Goal: Task Accomplishment & Management: Complete application form

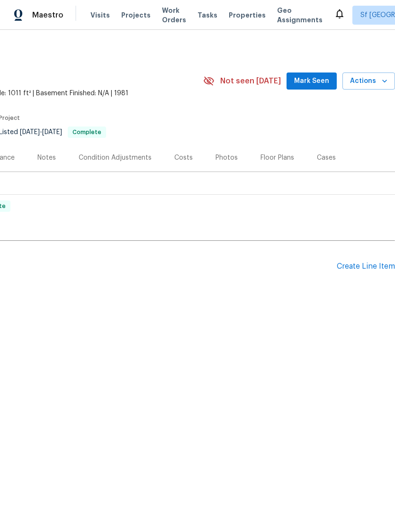
scroll to position [0, 140]
click at [360, 267] on div "Create Line Item" at bounding box center [366, 266] width 58 height 9
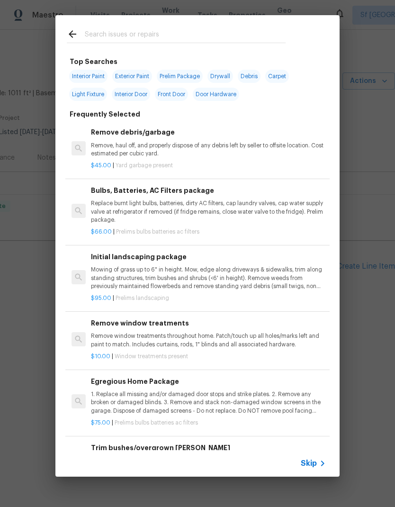
click at [178, 29] on input "text" at bounding box center [185, 35] width 201 height 14
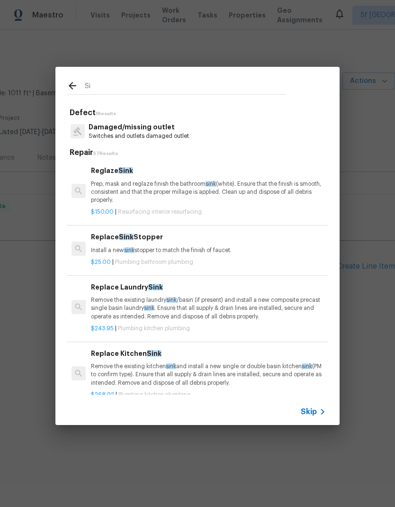
type input "S"
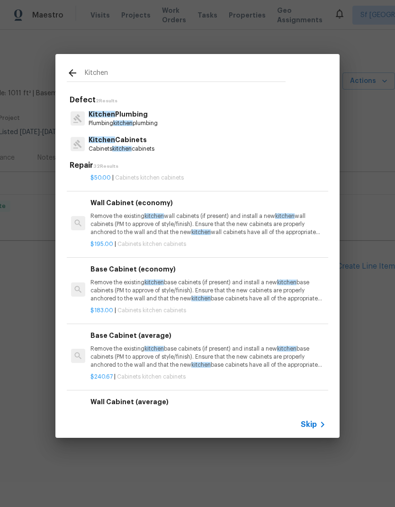
scroll to position [769, 0]
type input "Kitchen"
click at [226, 116] on div "Kitchen Plumbing Plumbing kitchen plumbing" at bounding box center [198, 119] width 262 height 26
click at [151, 115] on p "Kitchen Plumbing" at bounding box center [123, 114] width 69 height 10
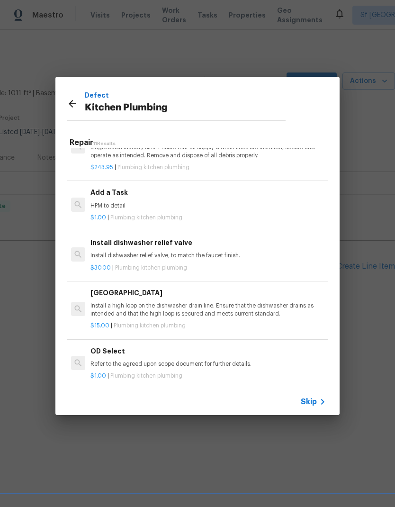
click at [151, 192] on h6 "Add a Task" at bounding box center [208, 192] width 235 height 10
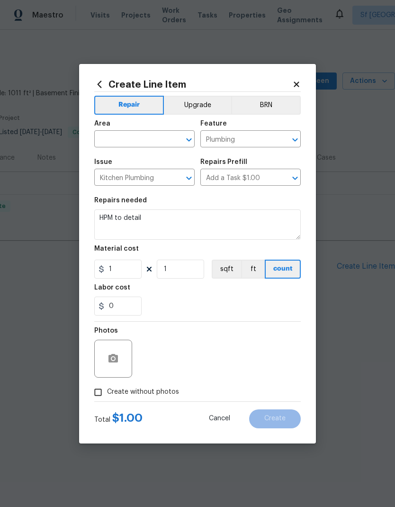
click at [150, 139] on input "text" at bounding box center [131, 140] width 74 height 15
type input "kitchen"
click at [193, 217] on textarea "HPM to detail" at bounding box center [197, 224] width 207 height 30
click at [184, 221] on textarea "HPM to detail" at bounding box center [197, 224] width 207 height 30
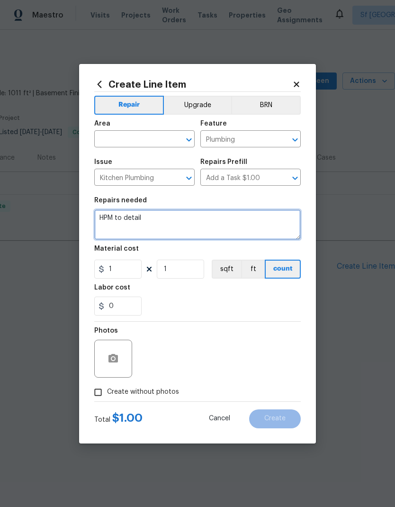
click at [184, 221] on textarea "HPM to detail" at bounding box center [197, 224] width 207 height 30
click at [180, 224] on textarea "HPM to detail" at bounding box center [197, 224] width 207 height 30
click at [180, 223] on textarea "HPM to detail" at bounding box center [197, 224] width 207 height 30
click at [204, 216] on textarea "HPM to detail" at bounding box center [197, 224] width 207 height 30
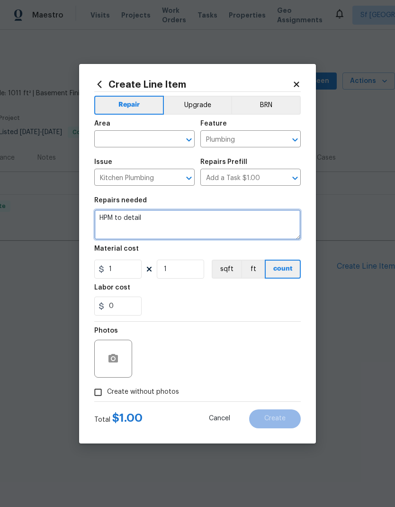
click at [200, 215] on textarea "HPM to detail" at bounding box center [197, 224] width 207 height 30
click at [179, 222] on textarea "HPM to detail" at bounding box center [197, 224] width 207 height 30
click at [173, 222] on textarea "HPM to detail" at bounding box center [197, 224] width 207 height 30
click at [144, 138] on input "text" at bounding box center [131, 140] width 74 height 15
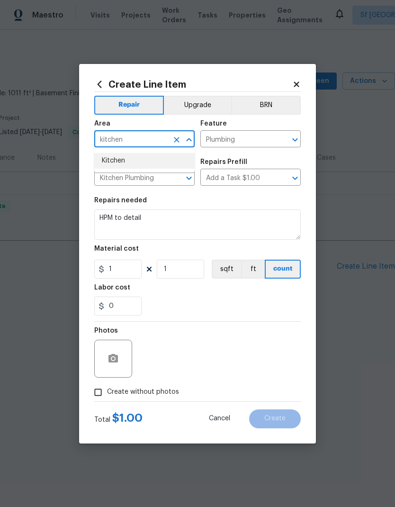
click at [133, 154] on li "Kitchen" at bounding box center [144, 161] width 100 height 16
type input "Kitchen"
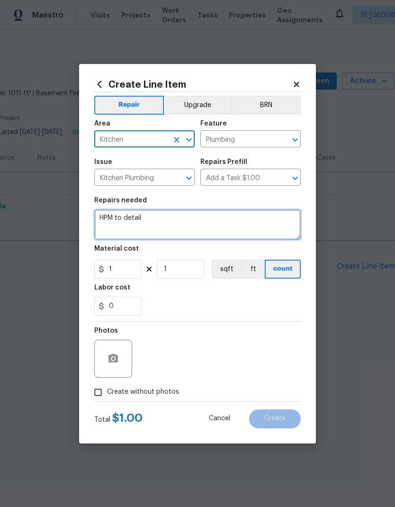
click at [162, 224] on textarea "HPM to detail" at bounding box center [197, 224] width 207 height 30
click at [161, 224] on textarea "HPM to detail" at bounding box center [197, 224] width 207 height 30
click at [176, 214] on textarea "HPM to detail" at bounding box center [197, 224] width 207 height 30
click at [201, 222] on textarea "HPM to detail" at bounding box center [197, 224] width 207 height 30
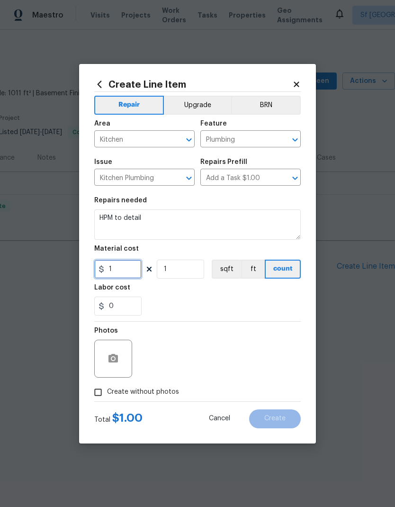
type input "0"
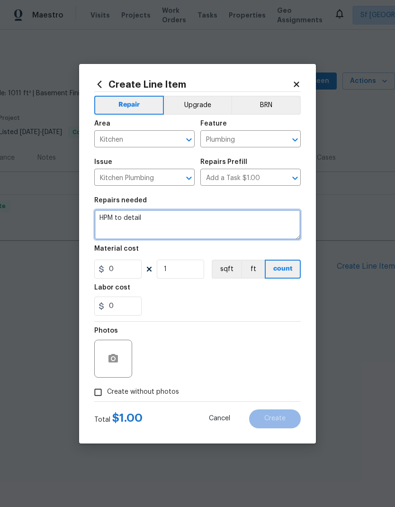
click at [206, 218] on textarea "HPM to detail" at bounding box center [197, 224] width 207 height 30
type textarea "H"
paste textarea "hydro-jetter:"
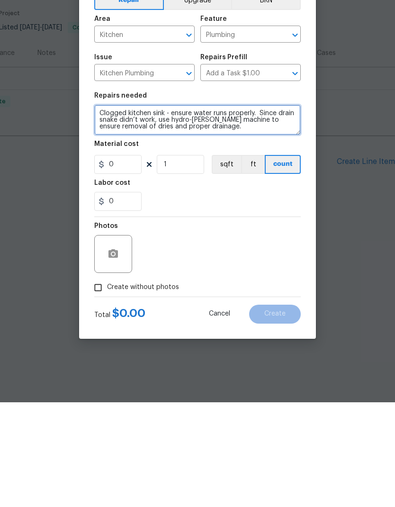
type textarea "Clogged kitchen sink - ensure water runs properly. Since drain snake didn’t wor…"
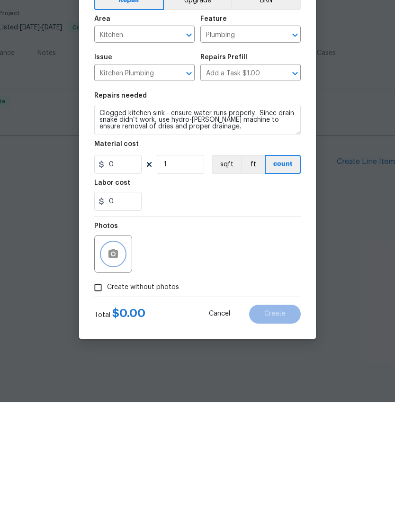
click at [117, 354] on icon "button" at bounding box center [113, 358] width 9 height 9
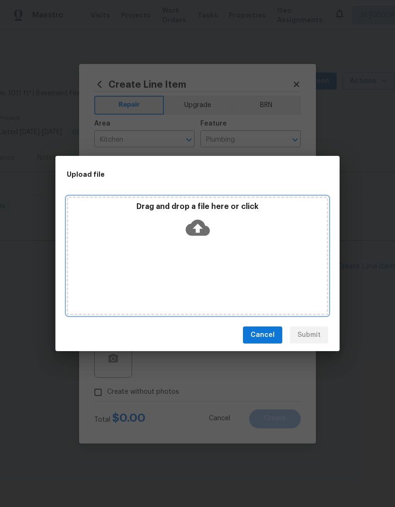
click at [204, 232] on icon at bounding box center [198, 228] width 24 height 16
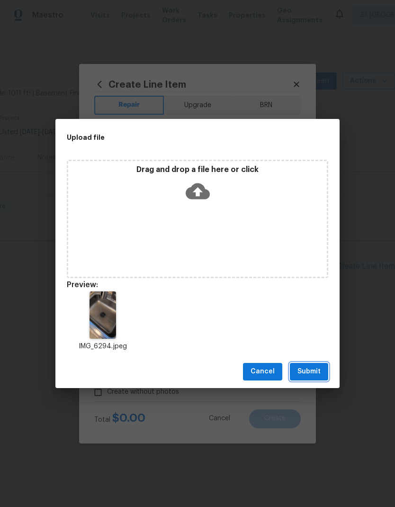
click at [316, 372] on span "Submit" at bounding box center [309, 372] width 23 height 12
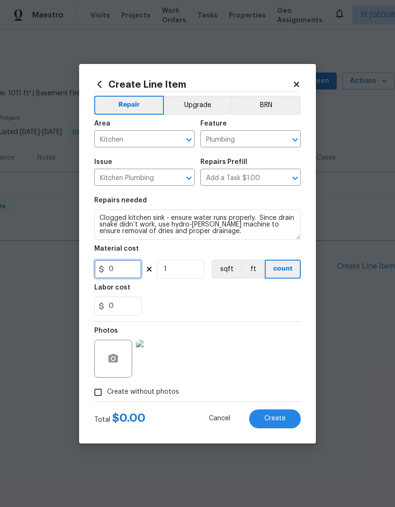
click at [128, 273] on input "0" at bounding box center [117, 269] width 47 height 19
type input "525"
click at [271, 303] on div "0" at bounding box center [197, 306] width 207 height 19
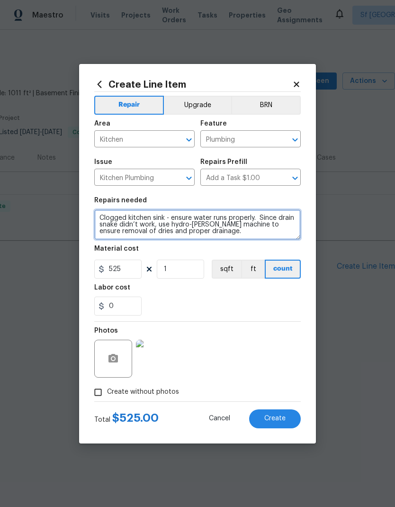
click at [129, 227] on textarea "Clogged kitchen sink - ensure water runs properly. Since drain snake didn’t wor…" at bounding box center [197, 224] width 207 height 30
click at [127, 235] on textarea "Clogged kitchen sink - ensure water runs properly. Since drain snake didn’t wor…" at bounding box center [197, 224] width 207 height 30
type textarea "Clogged kitchen sink - ensure water runs properly. Since drain snake didn’t wor…"
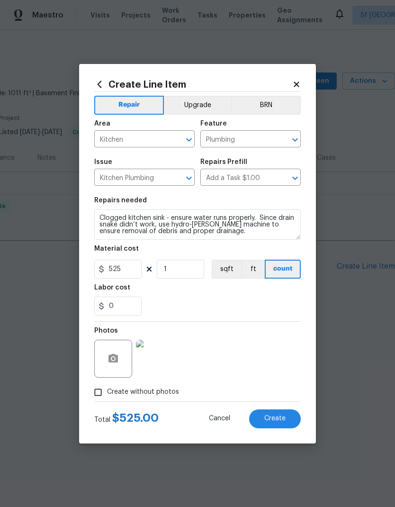
click at [267, 320] on section "Repairs needed Clogged kitchen sink - ensure water runs properly. Since drain s…" at bounding box center [197, 256] width 207 height 130
click at [282, 425] on button "Create" at bounding box center [275, 418] width 52 height 19
type input "0"
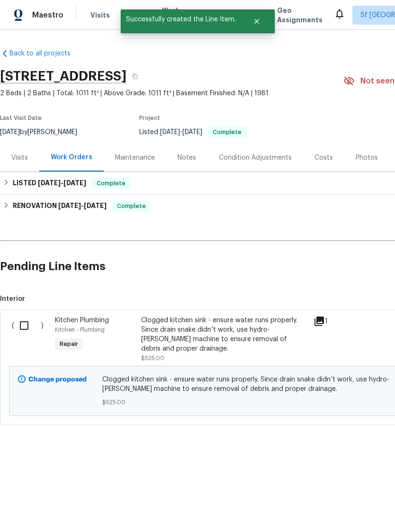
scroll to position [0, 0]
click at [22, 326] on input "checkbox" at bounding box center [27, 326] width 27 height 20
checkbox input "true"
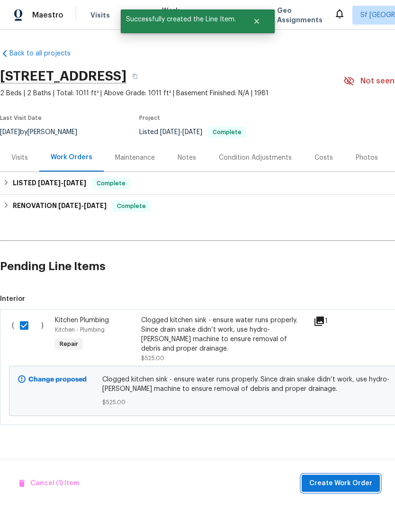
click at [356, 477] on button "Create Work Order" at bounding box center [341, 484] width 78 height 18
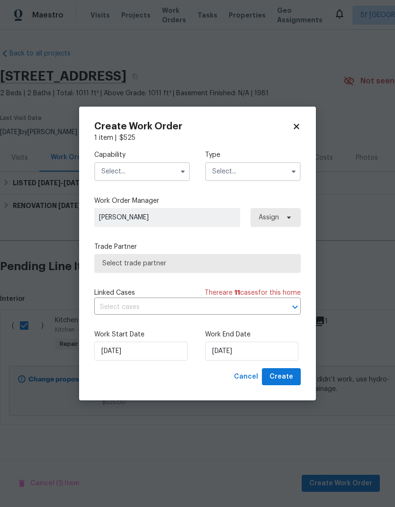
click at [160, 176] on input "text" at bounding box center [142, 171] width 96 height 19
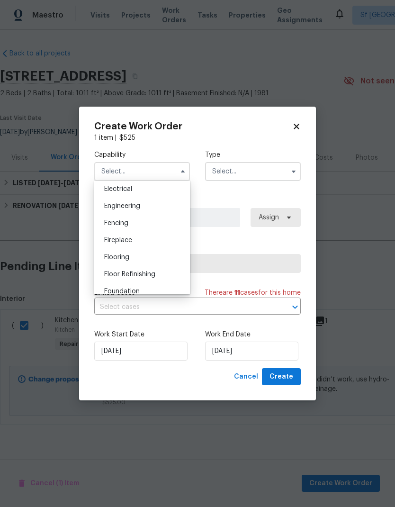
scroll to position [423, 0]
click at [164, 221] on div "General Contractor" at bounding box center [142, 221] width 91 height 17
type input "General Contractor"
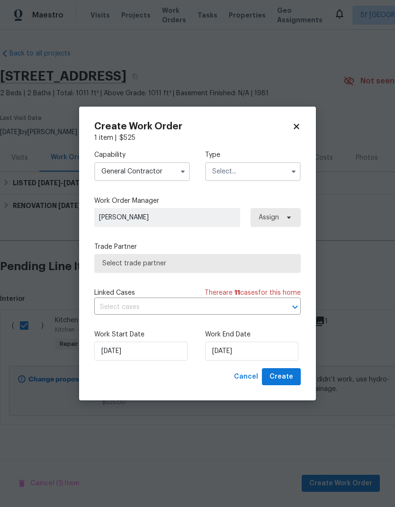
click at [258, 172] on input "text" at bounding box center [253, 171] width 96 height 19
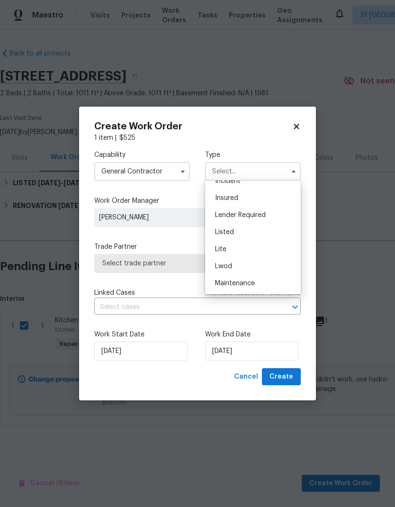
scroll to position [96, 0]
click at [256, 196] on div "Listed" at bounding box center [253, 198] width 91 height 17
type input "Listed"
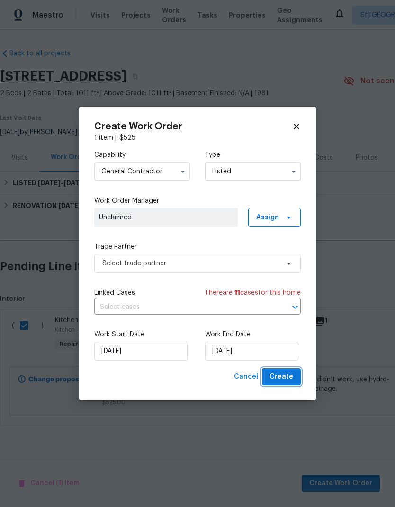
click at [288, 378] on span "Create" at bounding box center [282, 377] width 24 height 12
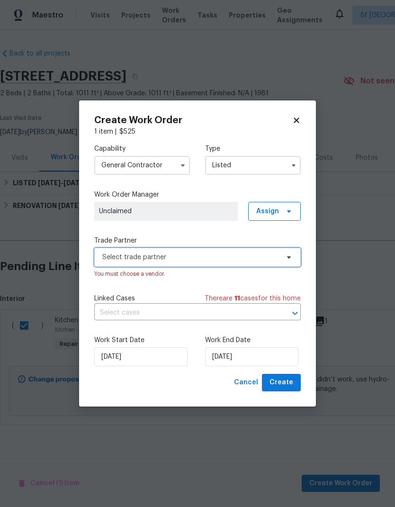
click at [266, 260] on span "Select trade partner" at bounding box center [190, 257] width 177 height 9
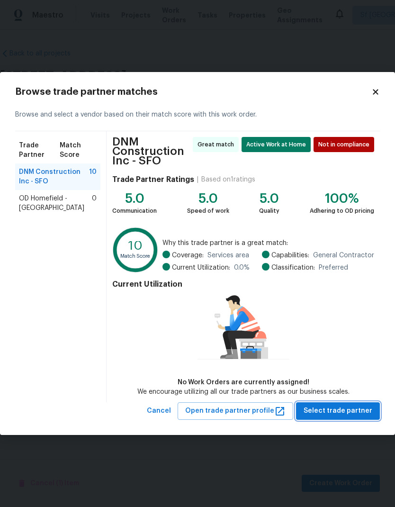
click at [345, 411] on span "Select trade partner" at bounding box center [338, 411] width 69 height 12
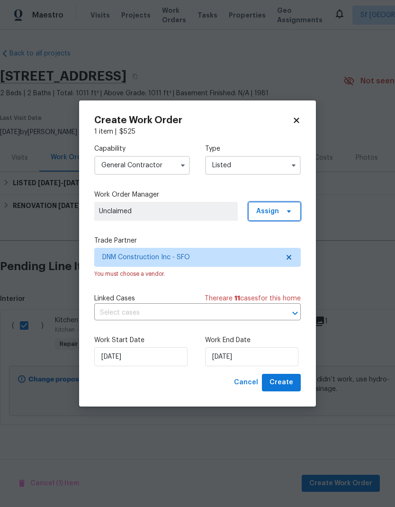
click at [291, 215] on span "Assign" at bounding box center [274, 211] width 53 height 19
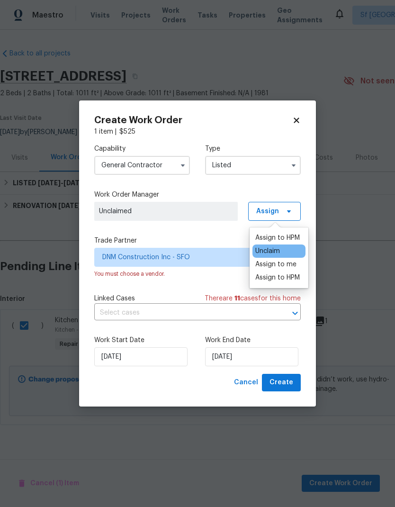
click at [294, 263] on div "Assign to me" at bounding box center [275, 264] width 41 height 9
click at [290, 281] on div "Assign to HPM" at bounding box center [277, 277] width 45 height 9
click at [290, 263] on div "Assign to me" at bounding box center [275, 264] width 41 height 9
click at [222, 229] on div "Capability General Contractor Type Listed Work Order Manager Erwin Alberty Assi…" at bounding box center [197, 254] width 207 height 237
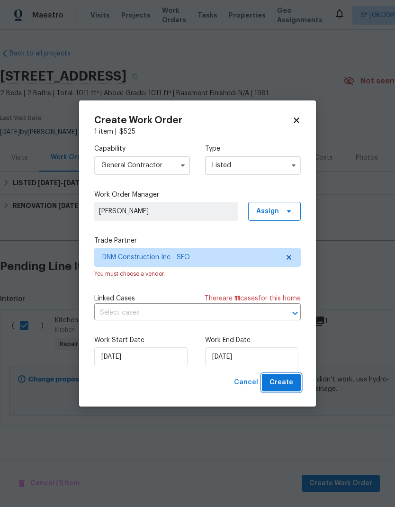
click at [287, 386] on span "Create" at bounding box center [282, 383] width 24 height 12
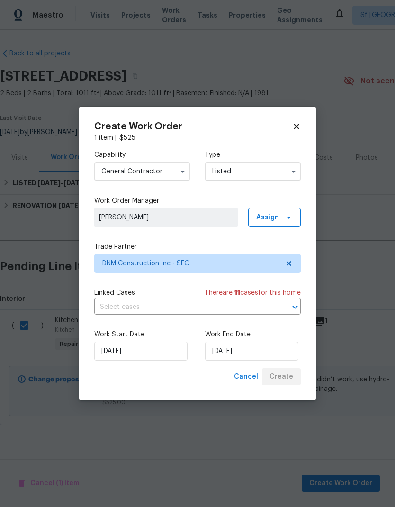
checkbox input "false"
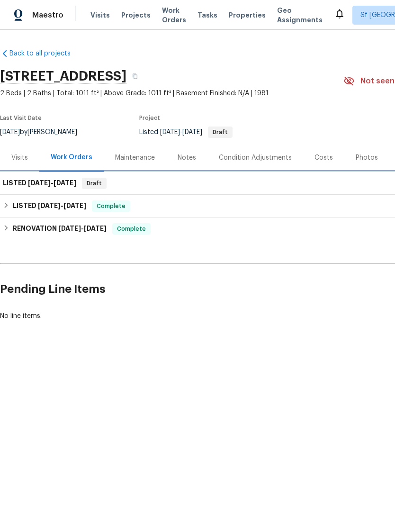
click at [70, 184] on span "[DATE]" at bounding box center [65, 183] width 23 height 7
click at [116, 186] on div "LISTED 8/11/25 - 8/11/25 Draft" at bounding box center [268, 183] width 530 height 11
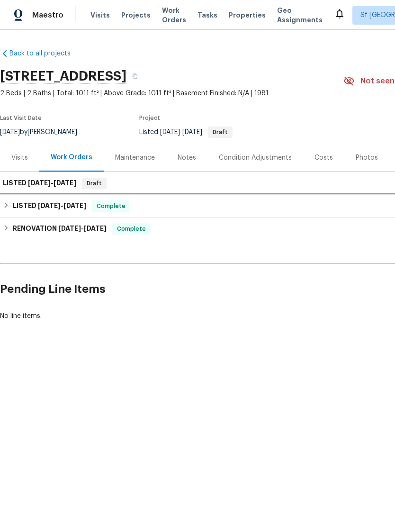
click at [155, 211] on div "LISTED 7/31/25 - 8/4/25 Complete" at bounding box center [268, 205] width 530 height 11
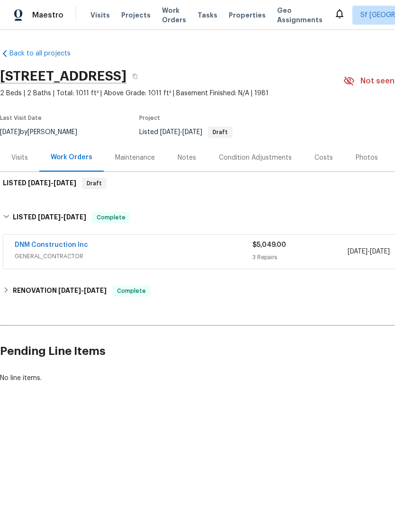
click at [194, 292] on div "RENOVATION 7/2/24 - 7/8/24 Complete" at bounding box center [268, 290] width 530 height 11
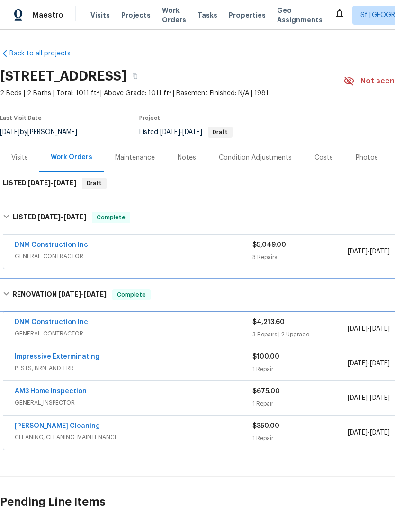
click at [203, 285] on div "RENOVATION 7/2/24 - 7/8/24 Complete" at bounding box center [267, 295] width 535 height 30
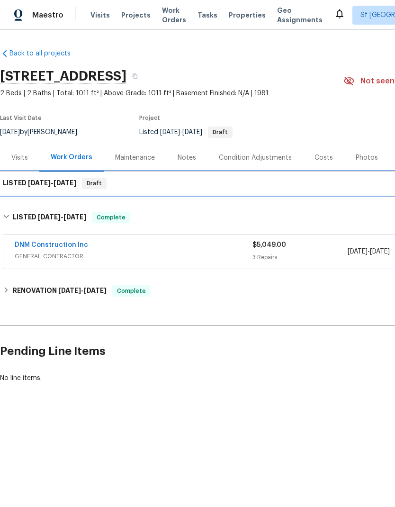
click at [72, 184] on span "[DATE]" at bounding box center [65, 183] width 23 height 7
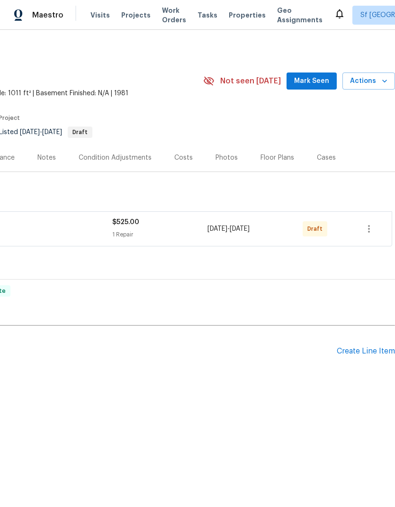
scroll to position [0, 140]
click at [373, 231] on icon "button" at bounding box center [368, 228] width 11 height 11
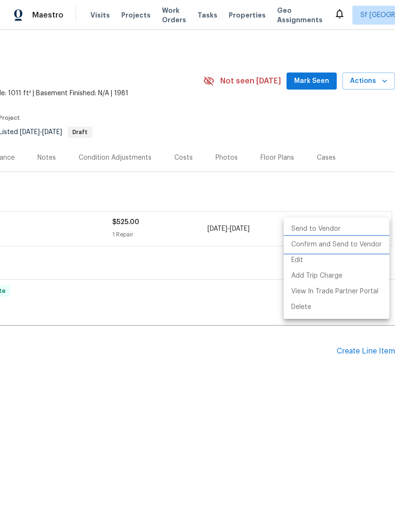
click at [363, 243] on li "Confirm and Send to Vendor" at bounding box center [337, 245] width 106 height 16
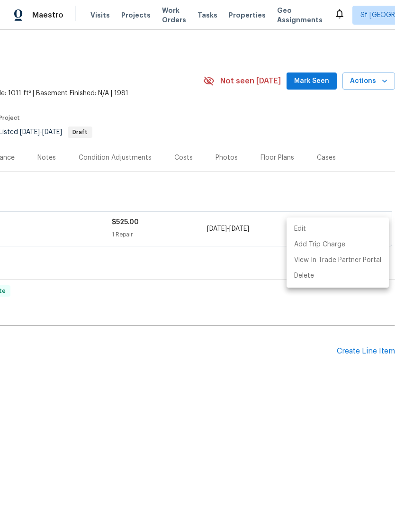
click at [254, 345] on div at bounding box center [197, 253] width 395 height 507
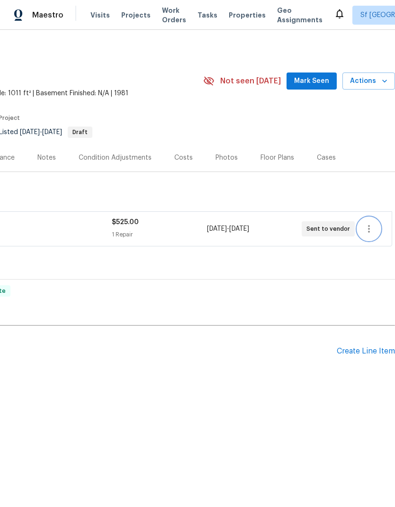
click at [374, 230] on icon "button" at bounding box center [368, 228] width 11 height 11
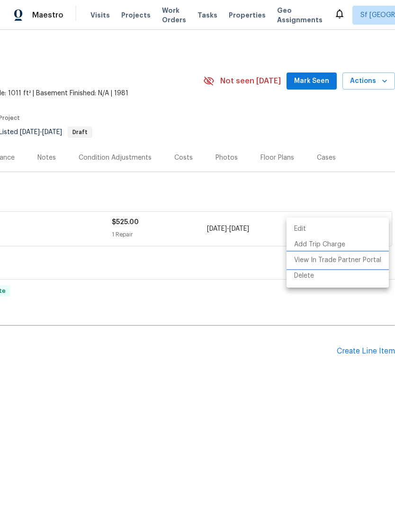
click at [365, 264] on li "View In Trade Partner Portal" at bounding box center [338, 261] width 102 height 16
click at [353, 263] on li "View In Trade Partner Portal" at bounding box center [338, 261] width 102 height 16
